Goal: Task Accomplishment & Management: Use online tool/utility

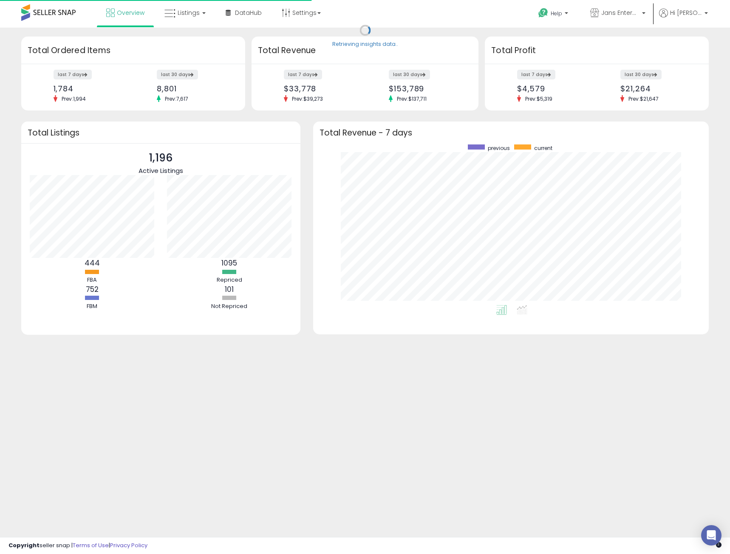
scroll to position [161, 379]
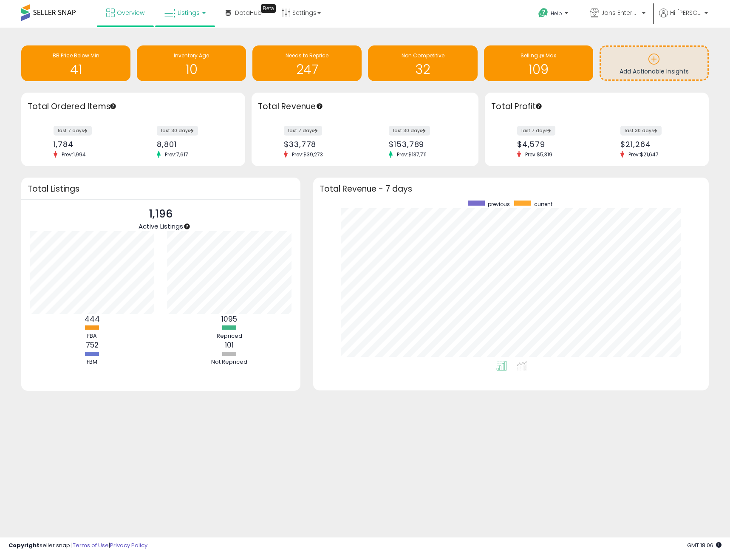
click at [190, 10] on span "Listings" at bounding box center [188, 12] width 22 height 8
click at [183, 36] on link at bounding box center [191, 43] width 59 height 17
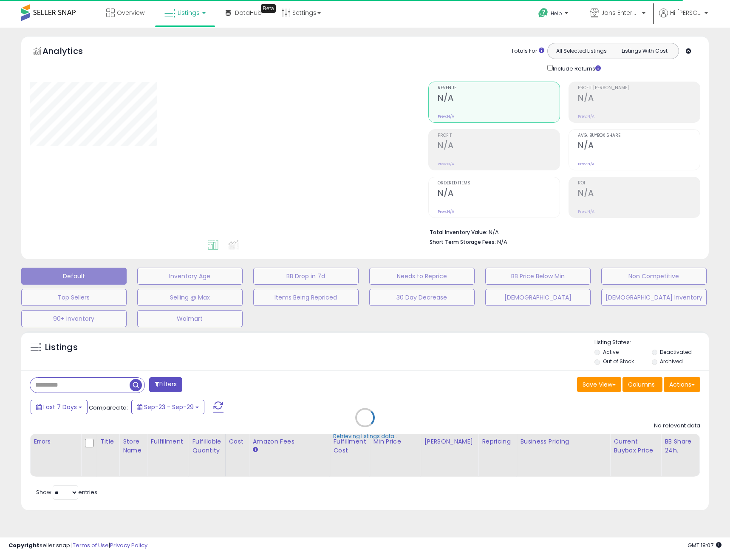
click at [75, 384] on div "Retrieving listings data.." at bounding box center [365, 424] width 700 height 194
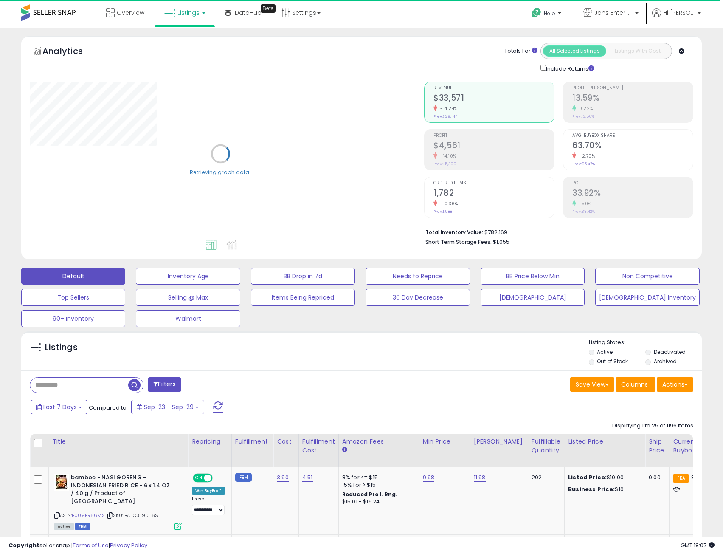
click at [59, 383] on input "text" at bounding box center [79, 385] width 98 height 15
paste input "**********"
type input "**********"
click at [197, 382] on span "button" at bounding box center [200, 385] width 12 height 12
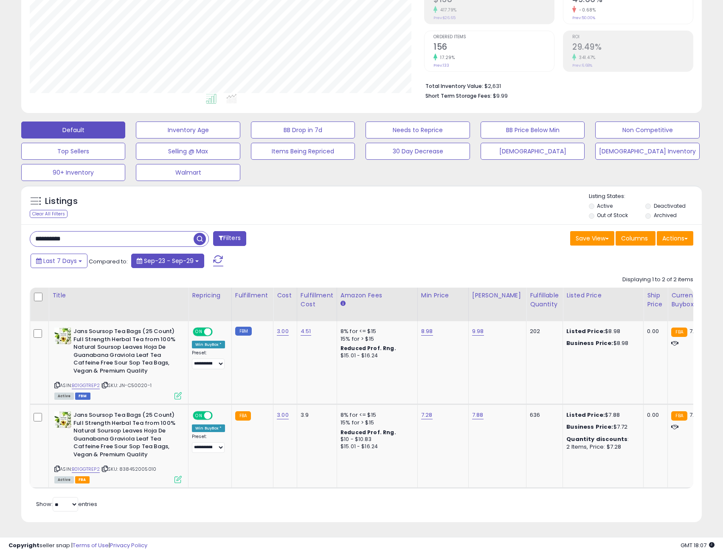
scroll to position [174, 395]
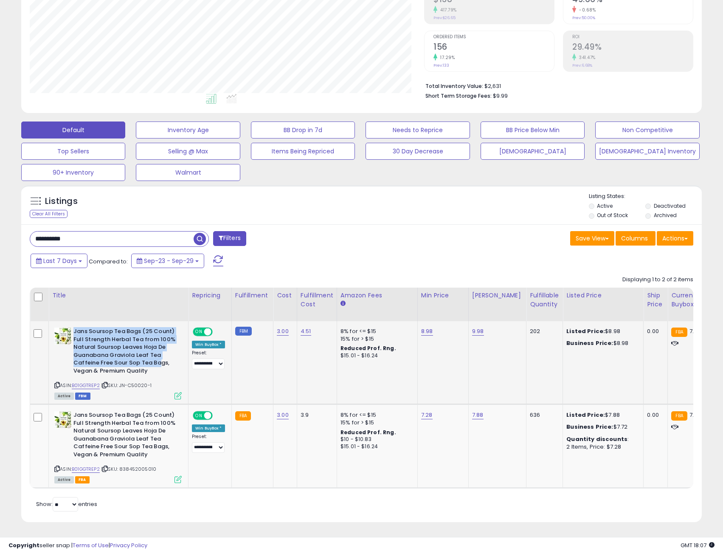
drag, startPoint x: 161, startPoint y: 359, endPoint x: 73, endPoint y: 322, distance: 95.7
click at [73, 327] on div "Jans Soursop Tea Bags (25 Count) Full Strength Herbal Tea from 100% Natural Sou…" at bounding box center [117, 351] width 127 height 49
click at [93, 336] on b "Jans Soursop Tea Bags (25 Count) Full Strength Herbal Tea from 100% Natural Sou…" at bounding box center [124, 351] width 103 height 49
drag, startPoint x: 167, startPoint y: 365, endPoint x: 70, endPoint y: 329, distance: 103.2
click at [70, 329] on div "Jans Soursop Tea Bags (25 Count) Full Strength Herbal Tea from 100% Natural Sou…" at bounding box center [117, 351] width 127 height 49
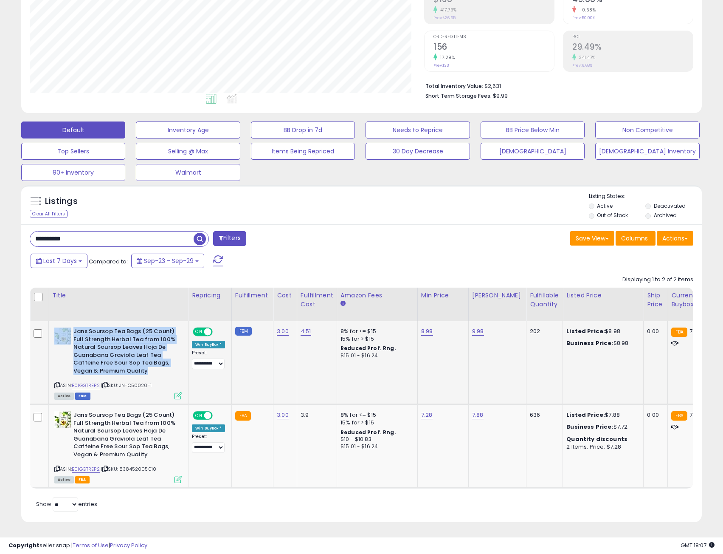
copy div "Jans Soursop Tea Bags (25 Count) Full Strength Herbal Tea from 100% Natural Sou…"
click at [149, 361] on b "Jans Soursop Tea Bags (25 Count) Full Strength Herbal Tea from 100% Natural Sou…" at bounding box center [124, 351] width 103 height 49
drag, startPoint x: 149, startPoint y: 365, endPoint x: 69, endPoint y: 322, distance: 91.0
click at [69, 327] on div "Jans Soursop Tea Bags (25 Count) Full Strength Herbal Tea from 100% Natural Sou…" at bounding box center [117, 351] width 127 height 49
copy div "Jans Soursop Tea Bags (25 Count) Full Strength Herbal Tea from 100% Natural Sou…"
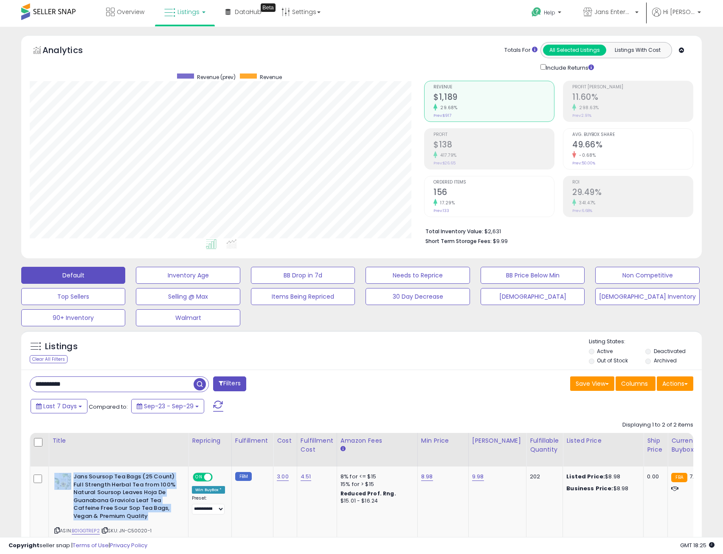
scroll to position [0, 0]
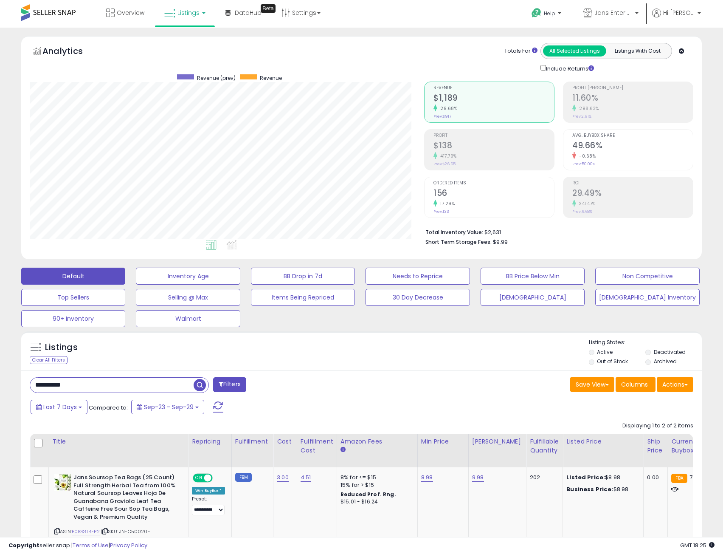
click at [423, 137] on div "Retrieving aggregations.. Revenue $1,189 29.68% Prev: $917 Profit $138" at bounding box center [559, 161] width 282 height 177
